Goal: Task Accomplishment & Management: Contribute content

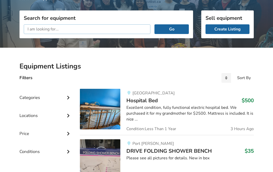
scroll to position [58, 0]
click at [179, 15] on h3 "Search for equipment" at bounding box center [106, 18] width 165 height 7
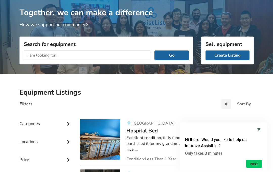
scroll to position [0, 0]
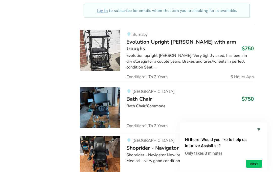
scroll to position [318, 0]
click at [53, 152] on div "Categories Bathroom Safety Bedroom Equipment Daily Living Aids Mobility Pediatr…" at bounding box center [45, 105] width 61 height 561
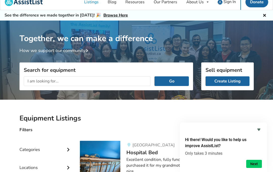
scroll to position [0, 0]
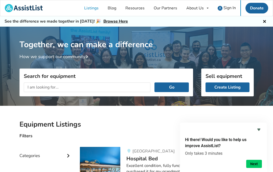
click at [231, 87] on link "Create Listing" at bounding box center [228, 87] width 44 height 10
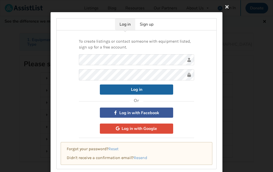
click at [142, 89] on button "Log in" at bounding box center [136, 89] width 73 height 10
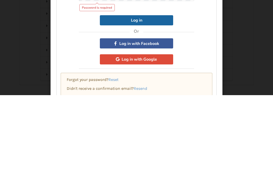
scroll to position [64, 0]
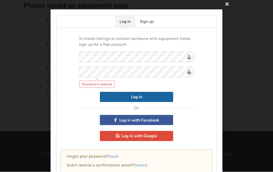
click at [221, 7] on div "Log in Sign up To create listings or contact someone with equipment listed, sig…" at bounding box center [136, 86] width 273 height 172
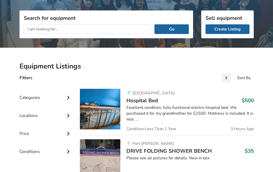
click at [228, 30] on link "Create Listing" at bounding box center [228, 30] width 44 height 10
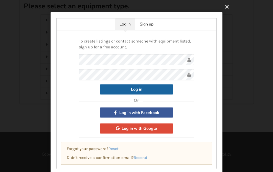
scroll to position [58, 0]
click at [150, 26] on link "Sign up" at bounding box center [146, 24] width 23 height 12
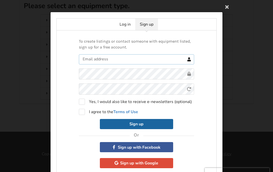
click at [133, 62] on input "text" at bounding box center [136, 59] width 115 height 10
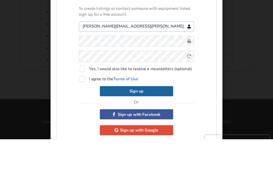
type input "Cathy.e.walters@gmail.com"
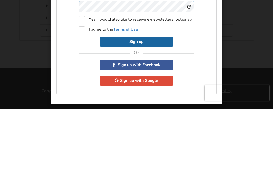
scroll to position [19, 0]
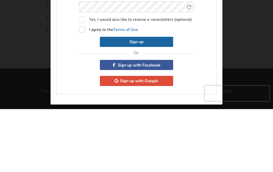
click at [83, 89] on label "I agree to the Terms of Use" at bounding box center [108, 92] width 59 height 6
checkbox input "true"
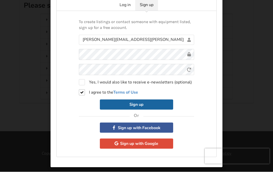
click at [156, 106] on button "Sign up" at bounding box center [136, 104] width 73 height 10
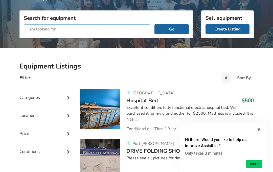
scroll to position [58, 0]
click at [230, 30] on link "Create Listing" at bounding box center [228, 30] width 44 height 10
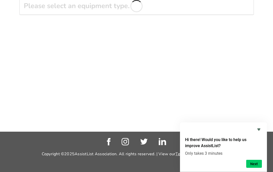
scroll to position [58, 0]
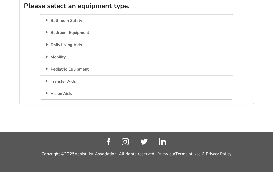
click at [47, 55] on icon at bounding box center [47, 56] width 5 height 4
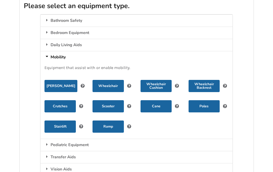
click at [110, 86] on button "Wheelchair" at bounding box center [108, 86] width 31 height 12
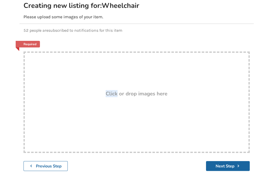
click at [152, 111] on div "Drop here! Click or drop images here" at bounding box center [137, 101] width 227 height 101
click at [137, 92] on h3 "Click or drop images here" at bounding box center [137, 93] width 62 height 7
click at [273, 114] on html "Welcome! You have successfully confirmed your account. You may make a listing n…" at bounding box center [136, 28] width 273 height 172
